Goal: Find specific page/section: Find specific page/section

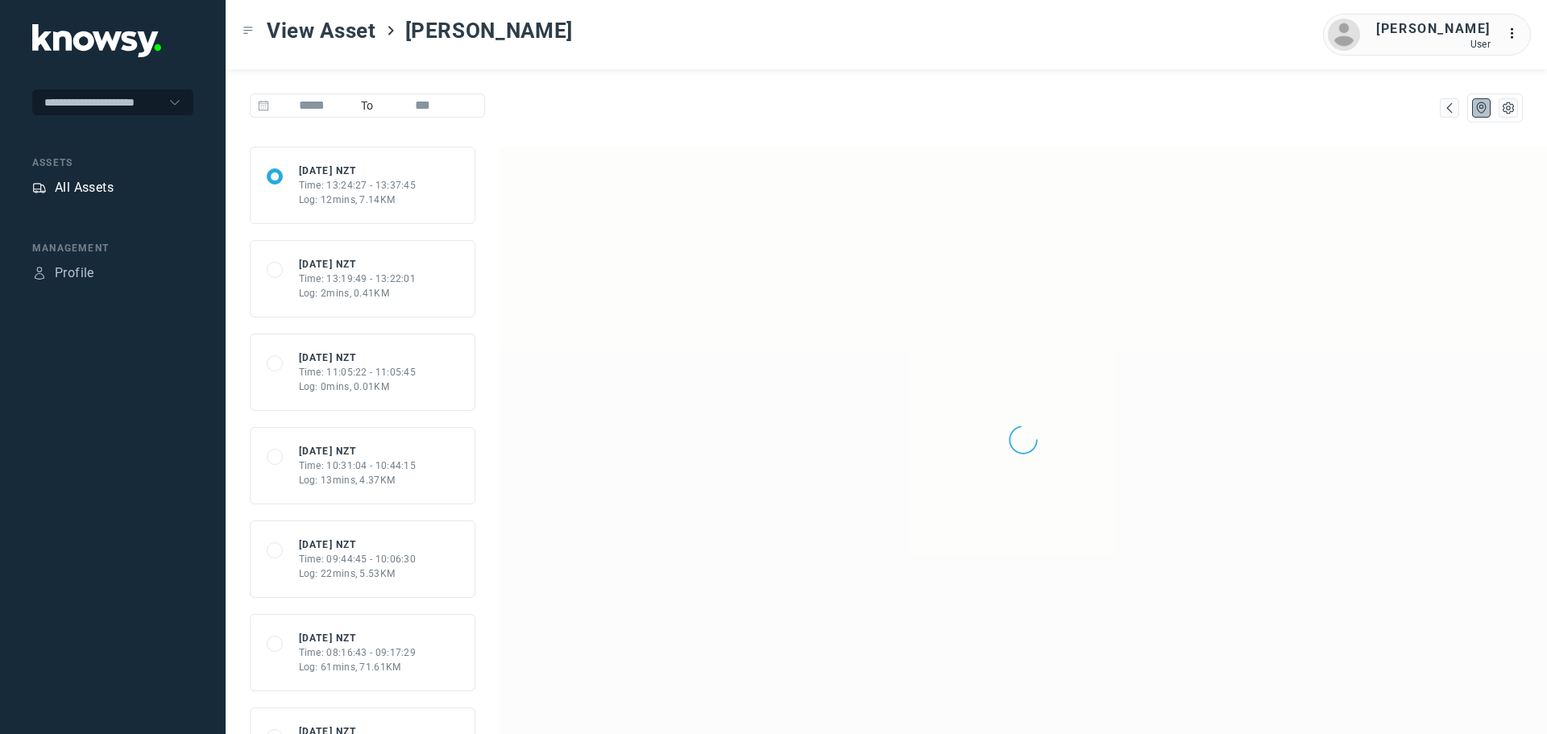
click at [87, 187] on div "All Assets" at bounding box center [84, 187] width 59 height 19
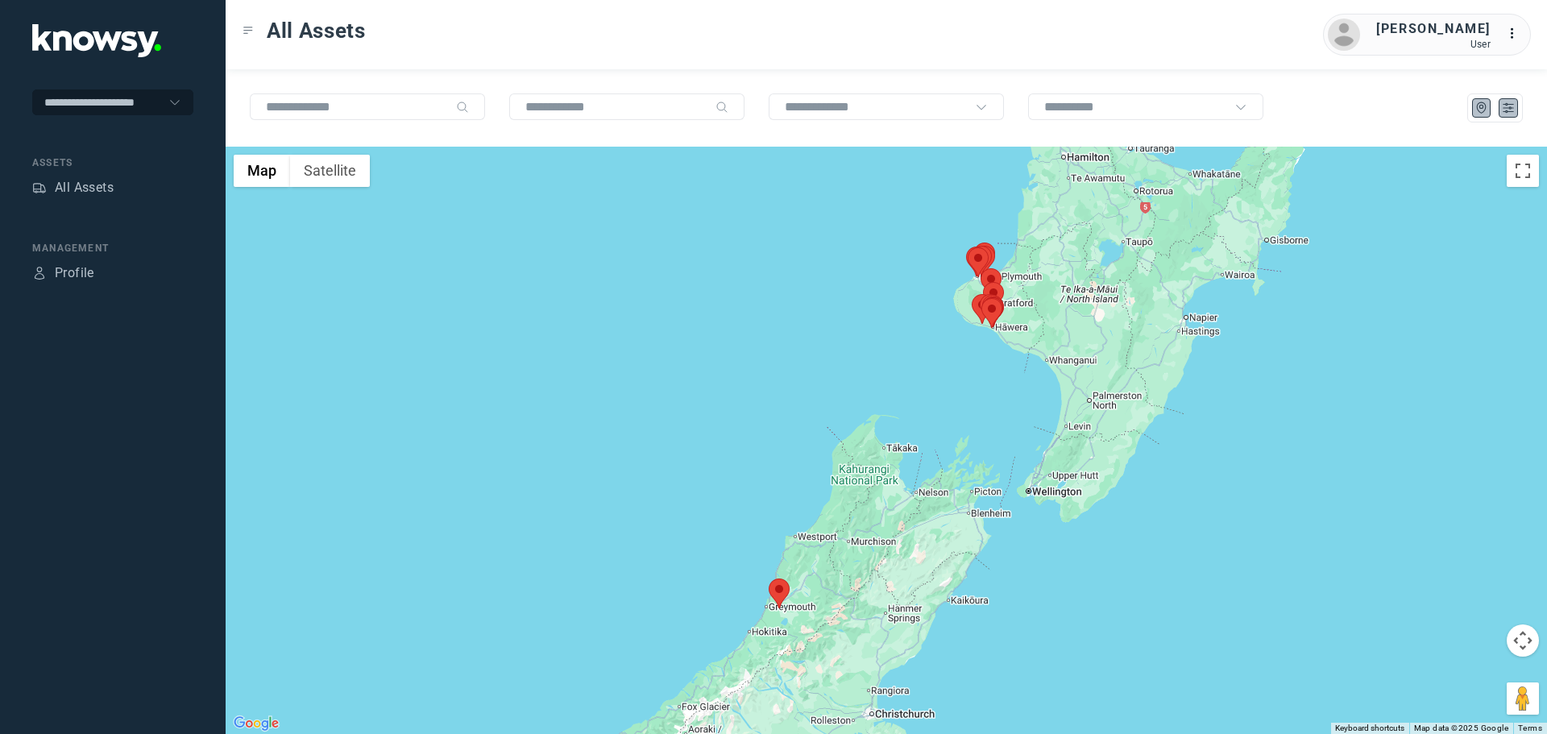
click at [1505, 106] on icon "List" at bounding box center [1508, 108] width 15 height 15
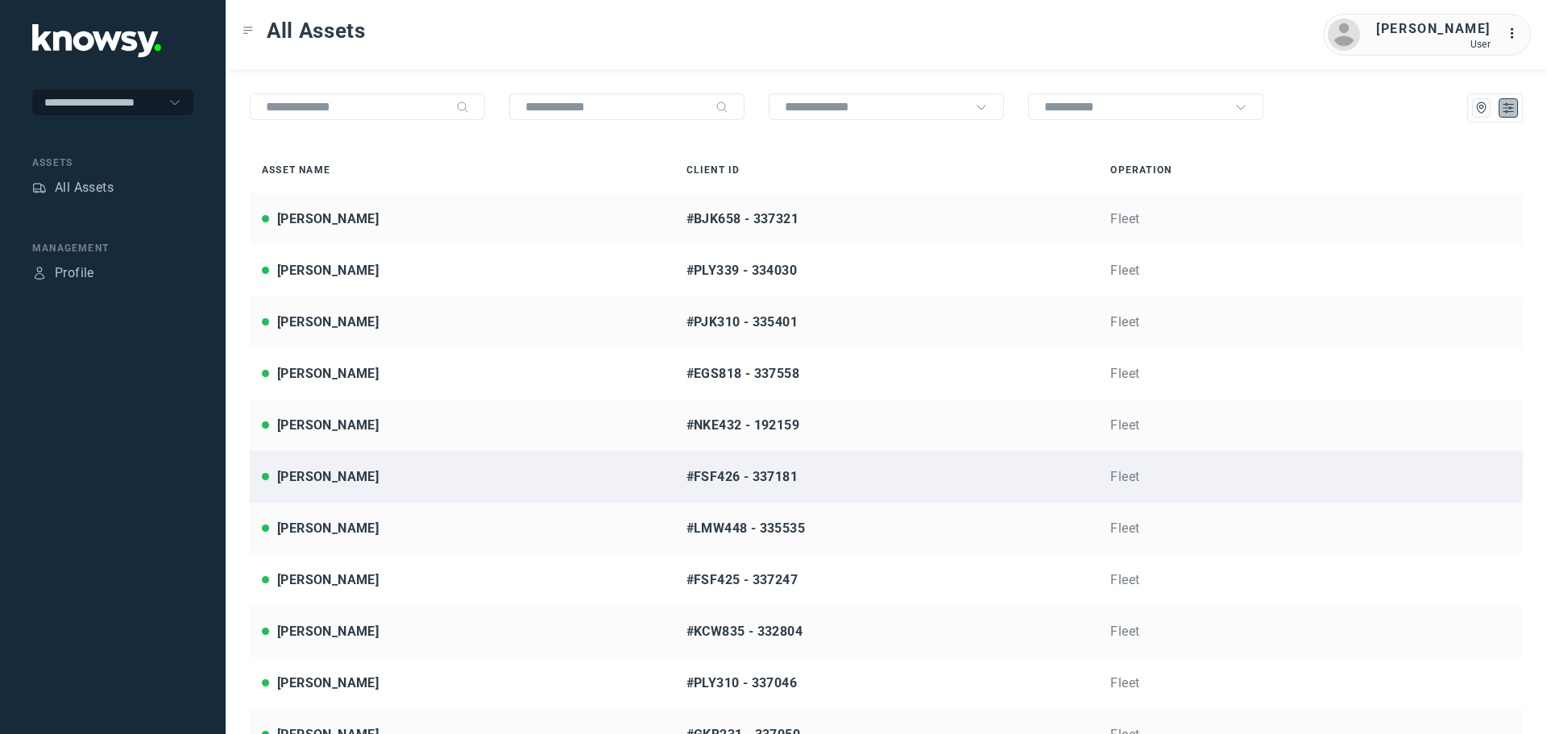
click at [375, 475] on div "[PERSON_NAME]" at bounding box center [462, 476] width 400 height 19
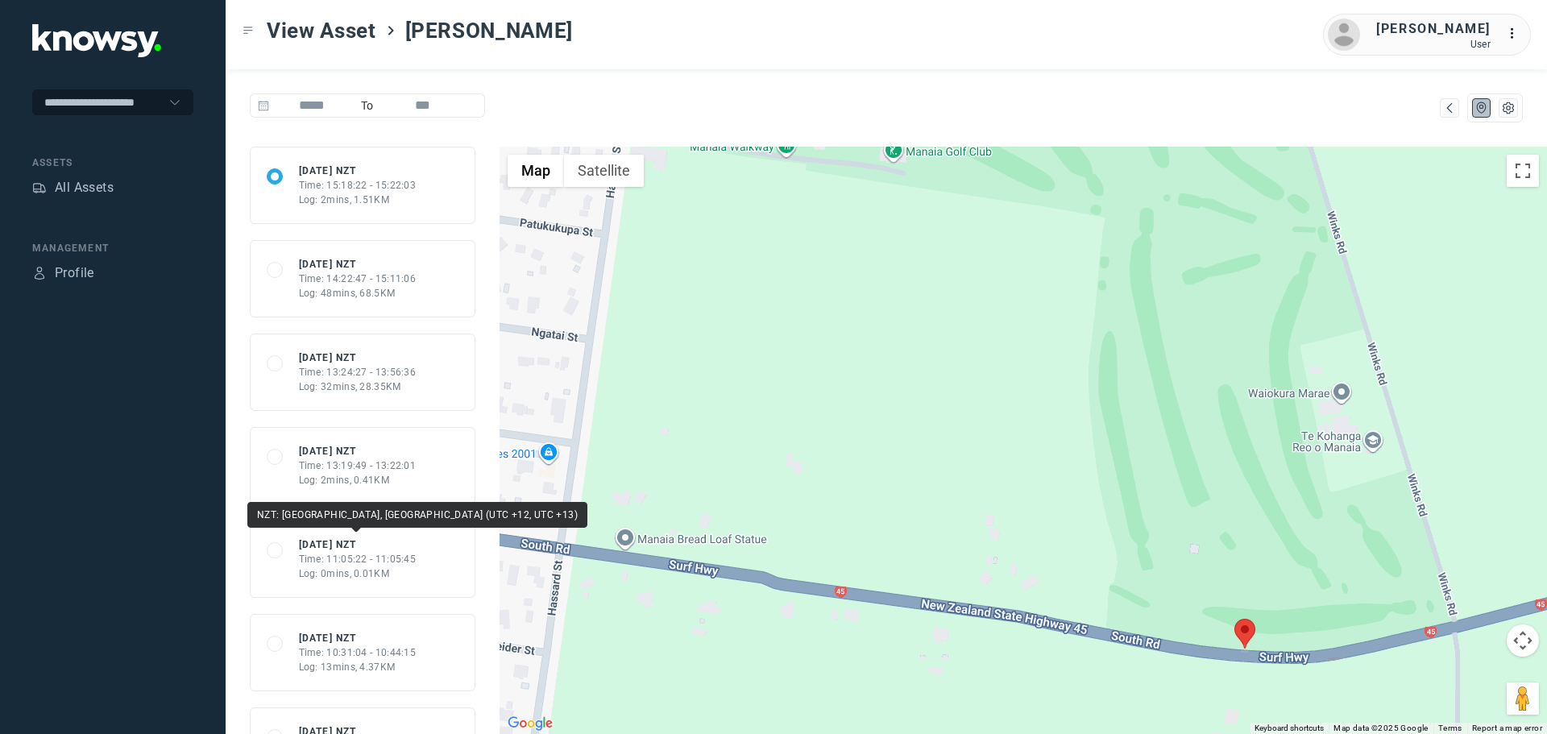
click at [366, 562] on div "Time: 11:05:22 - 11:05:45" at bounding box center [358, 559] width 118 height 15
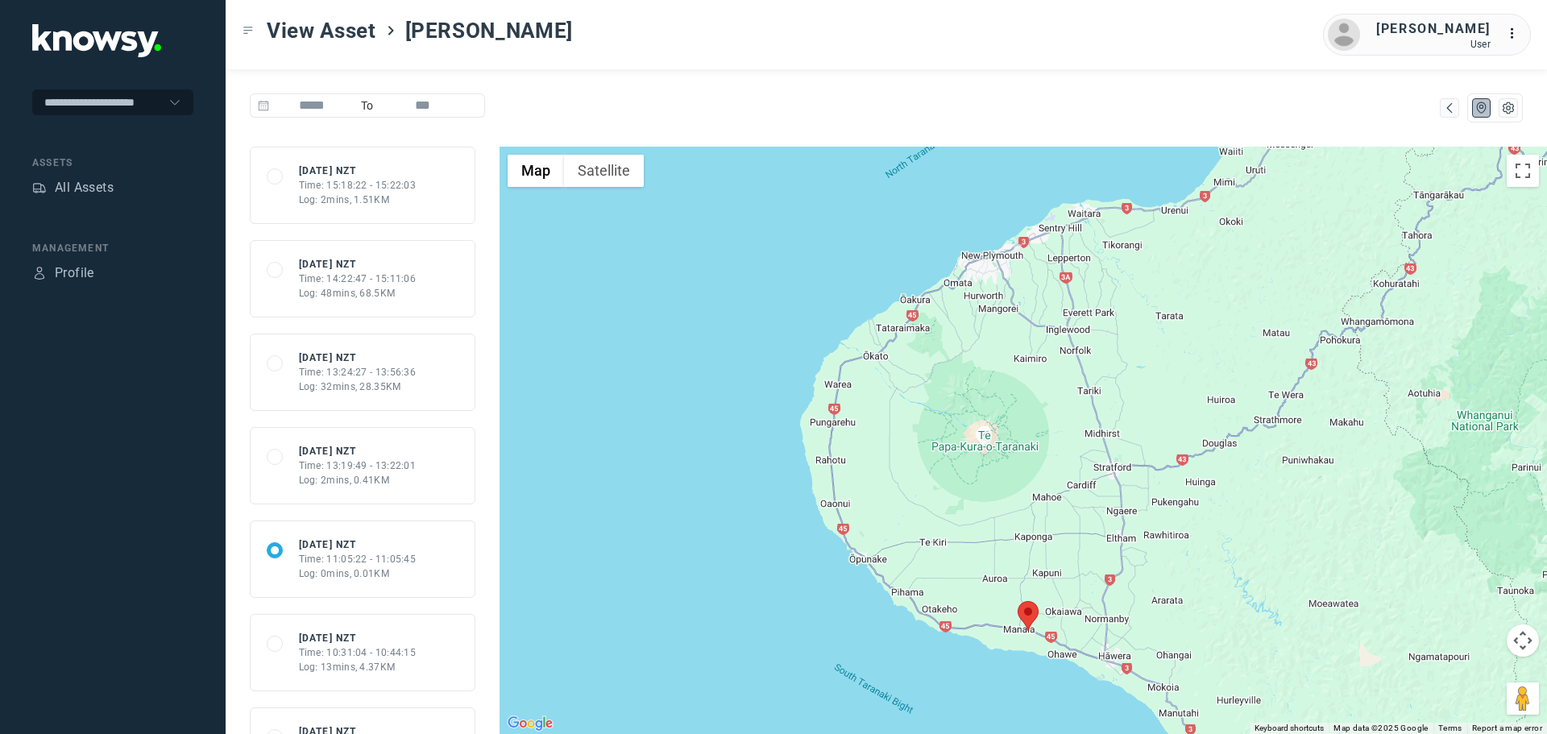
click at [363, 380] on div "Log: 32mins, 28.35KM" at bounding box center [358, 386] width 118 height 15
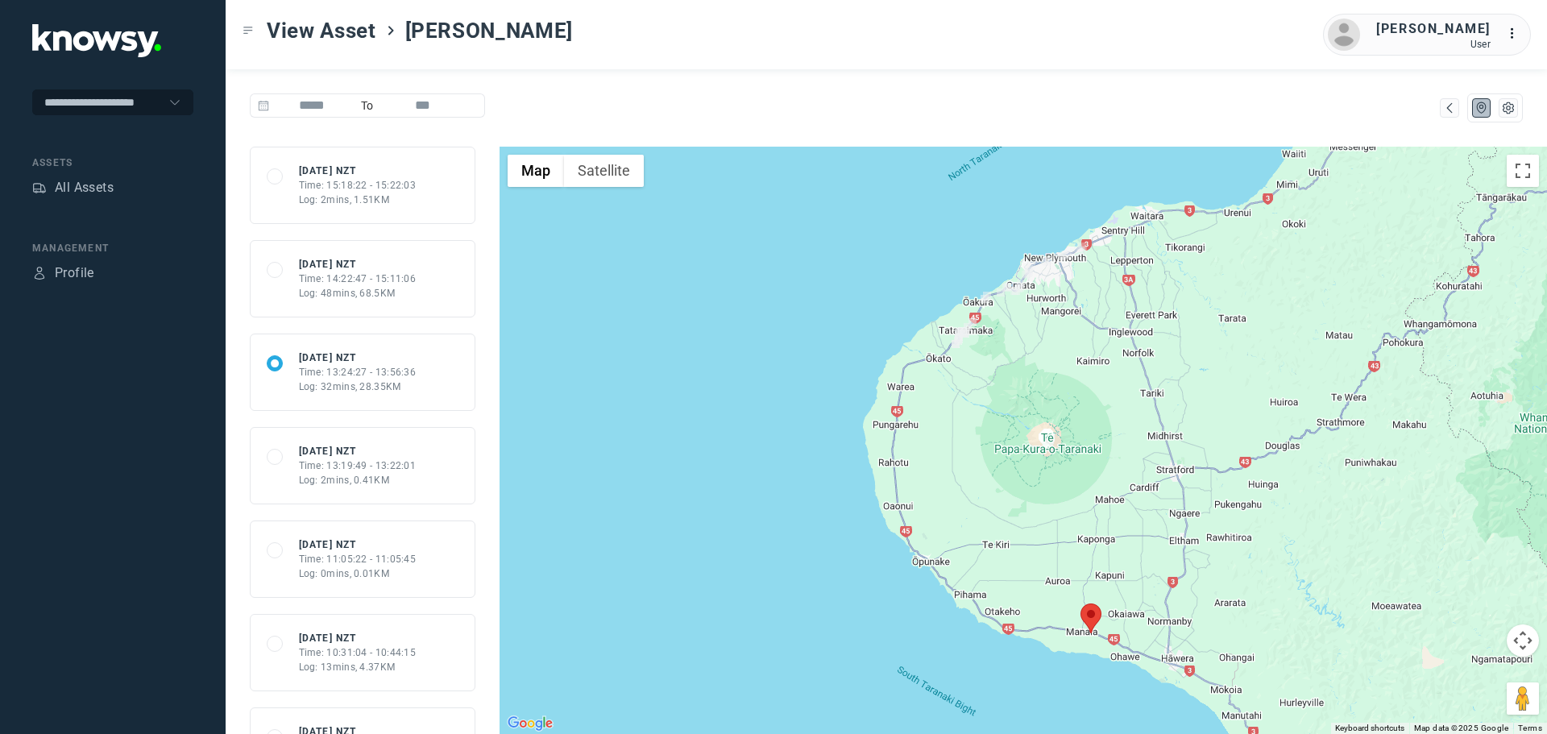
click at [381, 291] on div "Log: 48mins, 68.5KM" at bounding box center [358, 293] width 118 height 15
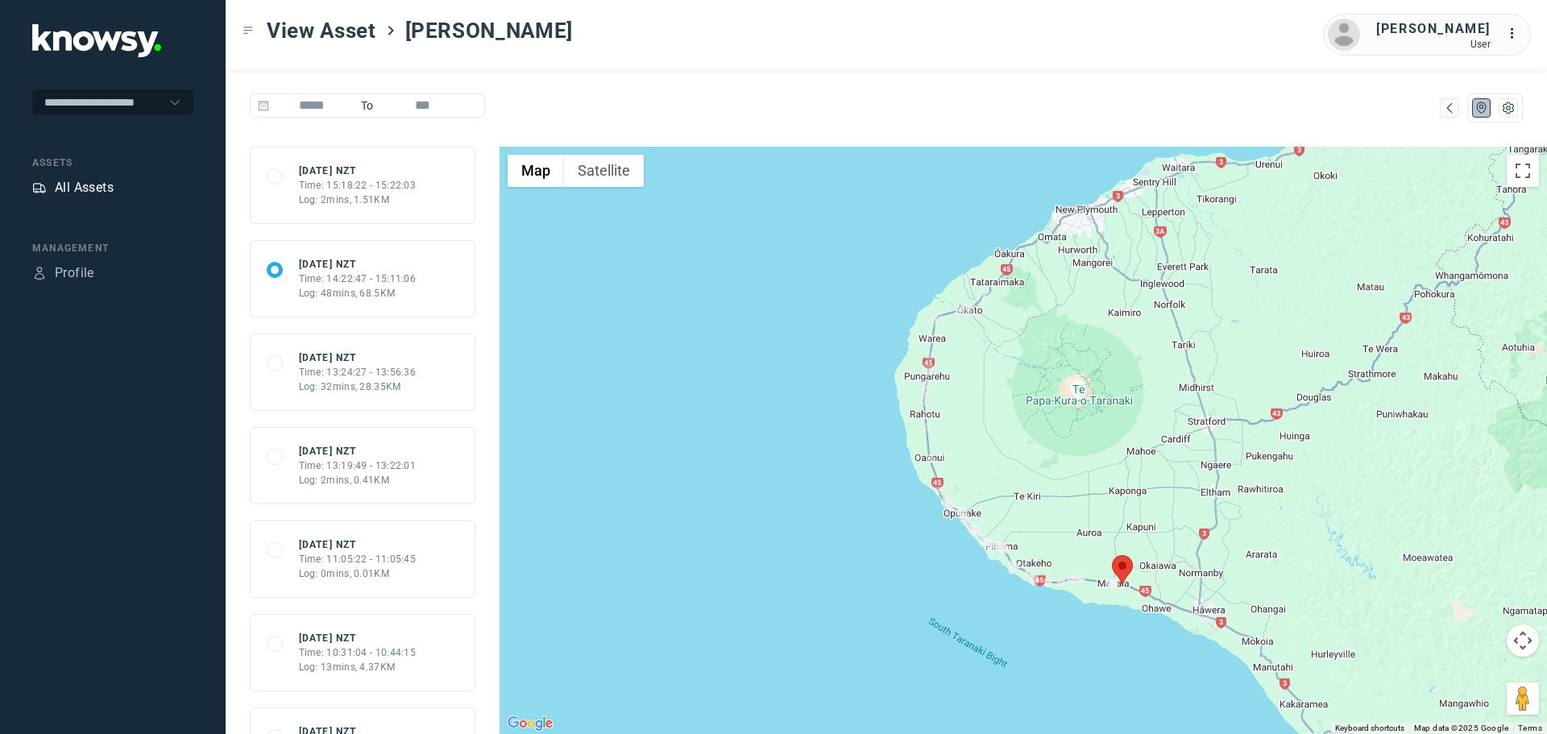
click at [87, 193] on div "All Assets" at bounding box center [84, 187] width 59 height 19
